Goal: Task Accomplishment & Management: Manage account settings

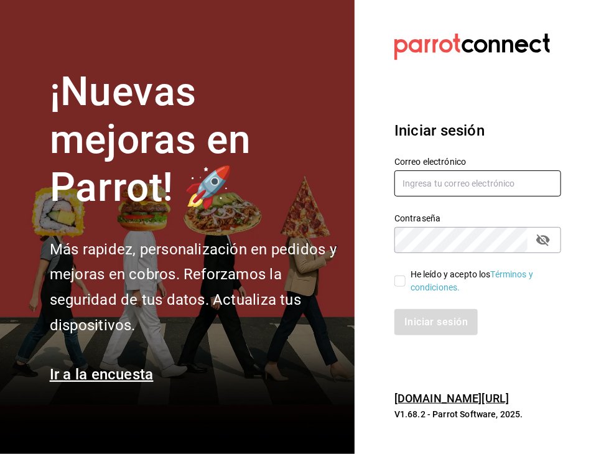
type input "[EMAIL_ADDRESS][DOMAIN_NAME]"
click at [539, 175] on input "[EMAIL_ADDRESS][DOMAIN_NAME]" at bounding box center [477, 183] width 167 height 26
click at [546, 182] on input "ryoshi.masaryk@grupocosteno.com" at bounding box center [477, 183] width 167 height 26
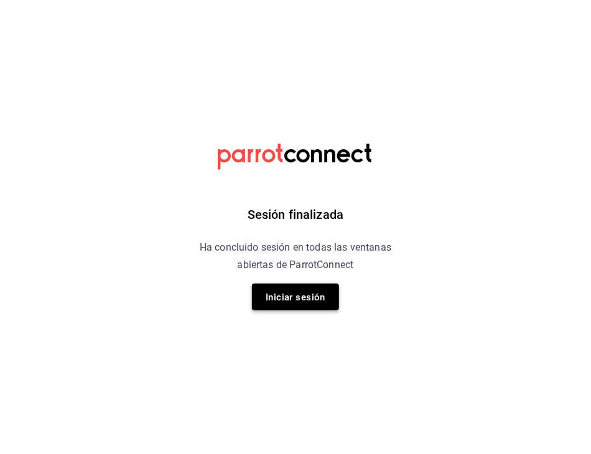
click at [305, 292] on font "Iniciar sesión" at bounding box center [296, 297] width 60 height 11
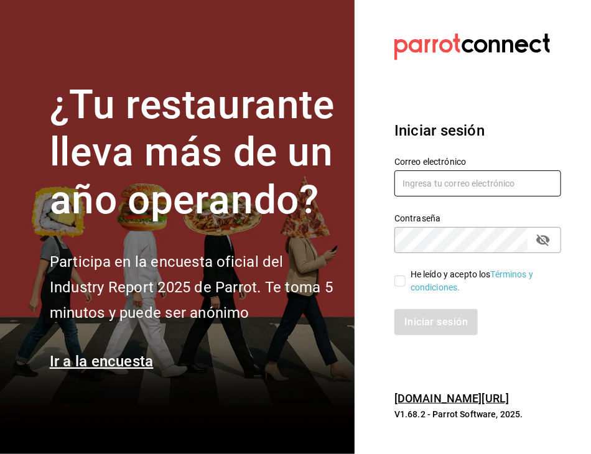
type input "[EMAIL_ADDRESS][DOMAIN_NAME]"
